Goal: Task Accomplishment & Management: Use online tool/utility

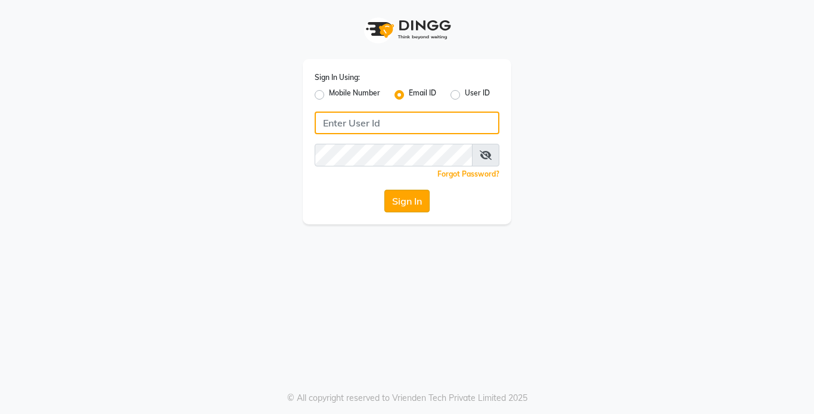
type input "[EMAIL_ADDRESS][DOMAIN_NAME]"
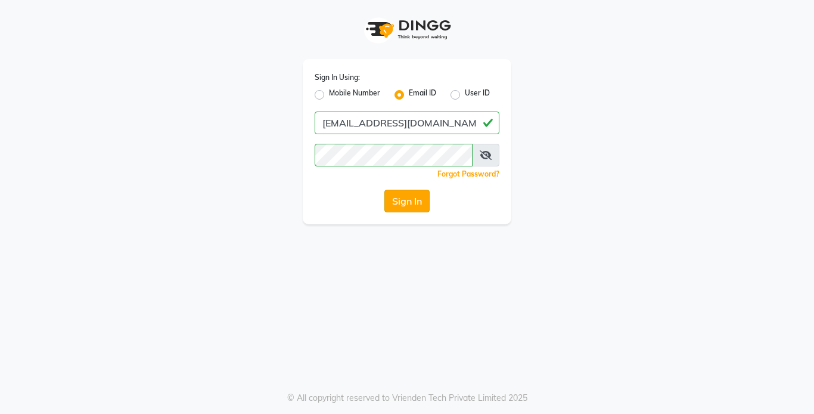
click at [397, 198] on button "Sign In" at bounding box center [406, 200] width 45 height 23
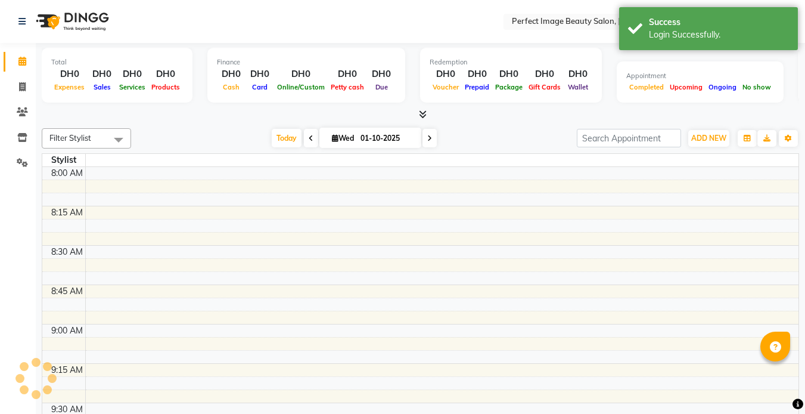
select select "en"
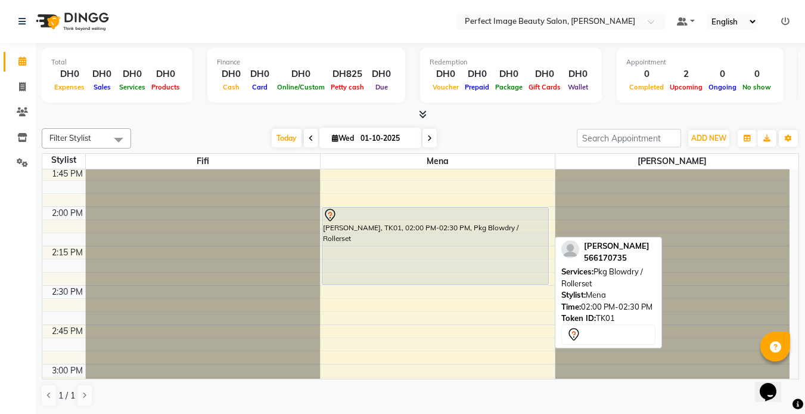
scroll to position [750, 0]
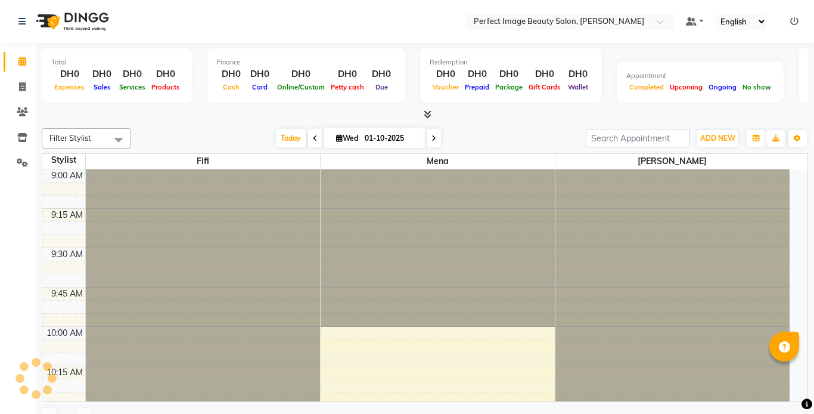
select select "en"
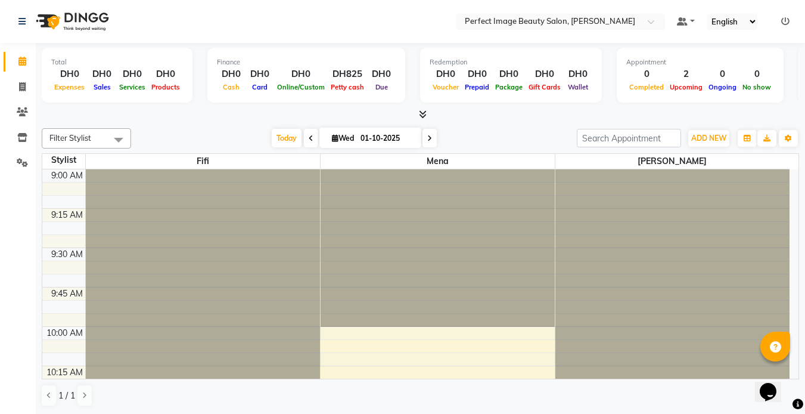
drag, startPoint x: 0, startPoint y: 0, endPoint x: 258, endPoint y: 392, distance: 469.4
drag, startPoint x: 258, startPoint y: 392, endPoint x: 478, endPoint y: 129, distance: 343.1
click at [478, 129] on div "Today Wed 01-10-2025" at bounding box center [354, 138] width 434 height 18
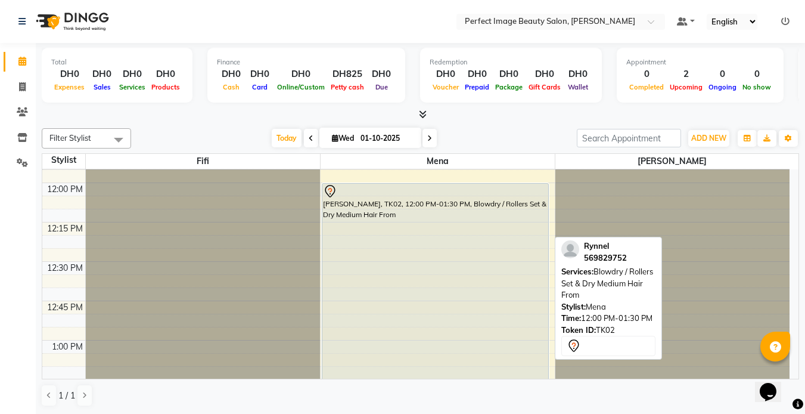
scroll to position [451, 0]
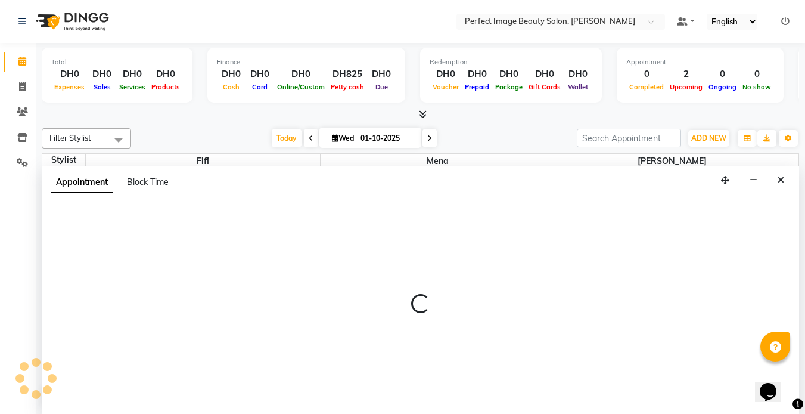
select select "85054"
select select "705"
select select "tentative"
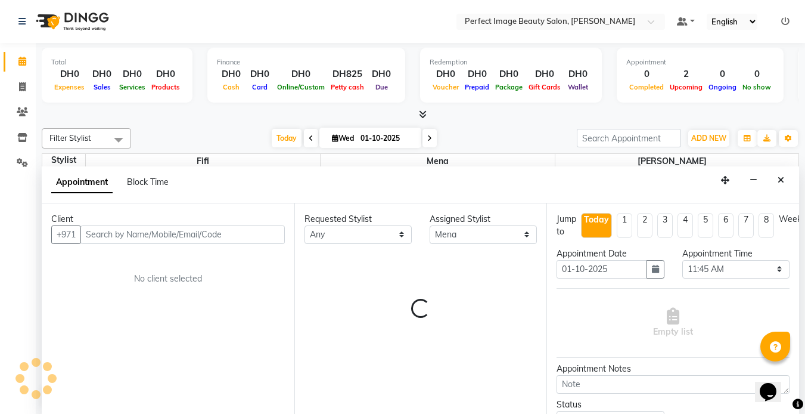
scroll to position [1, 0]
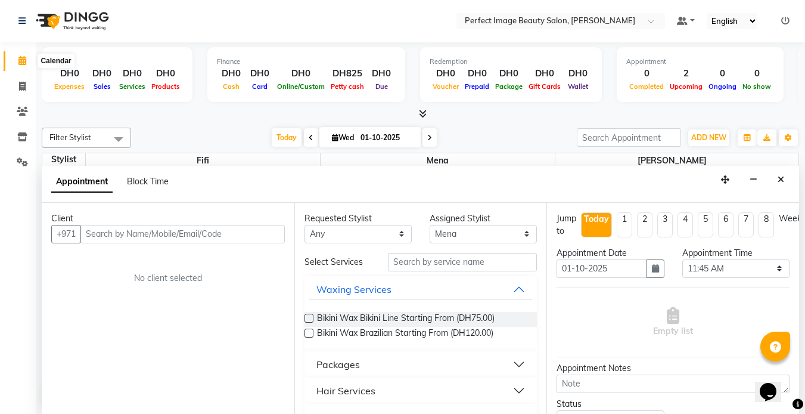
click at [21, 55] on span at bounding box center [22, 61] width 21 height 14
click at [24, 83] on icon at bounding box center [22, 86] width 7 height 9
select select "service"
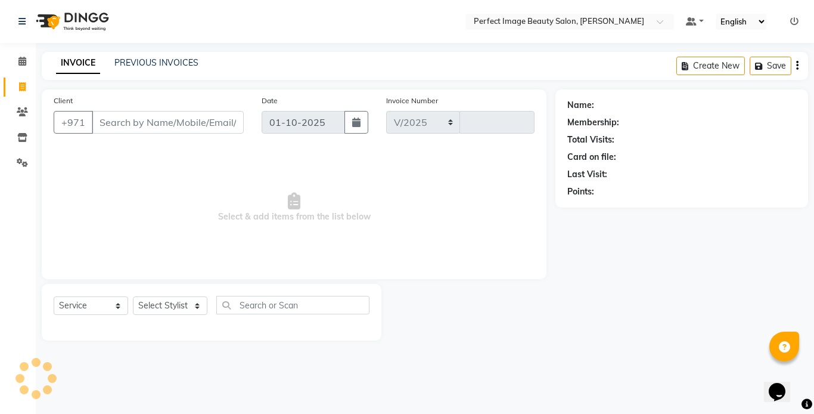
select select "8564"
type input "0372"
click at [23, 58] on icon at bounding box center [22, 61] width 8 height 9
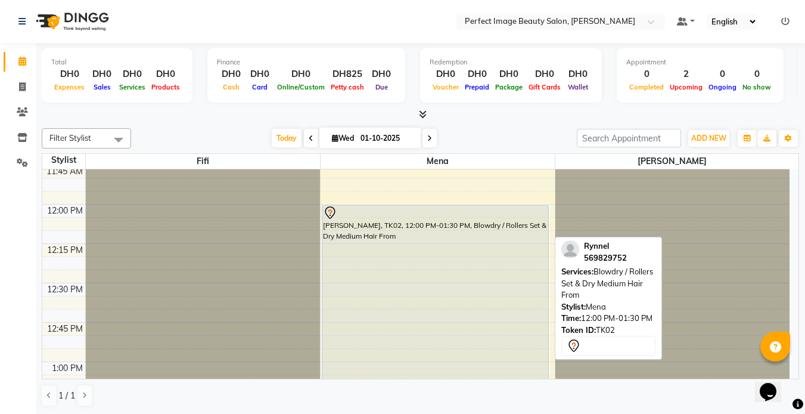
scroll to position [437, 0]
